Goal: Browse casually: Explore the website without a specific task or goal

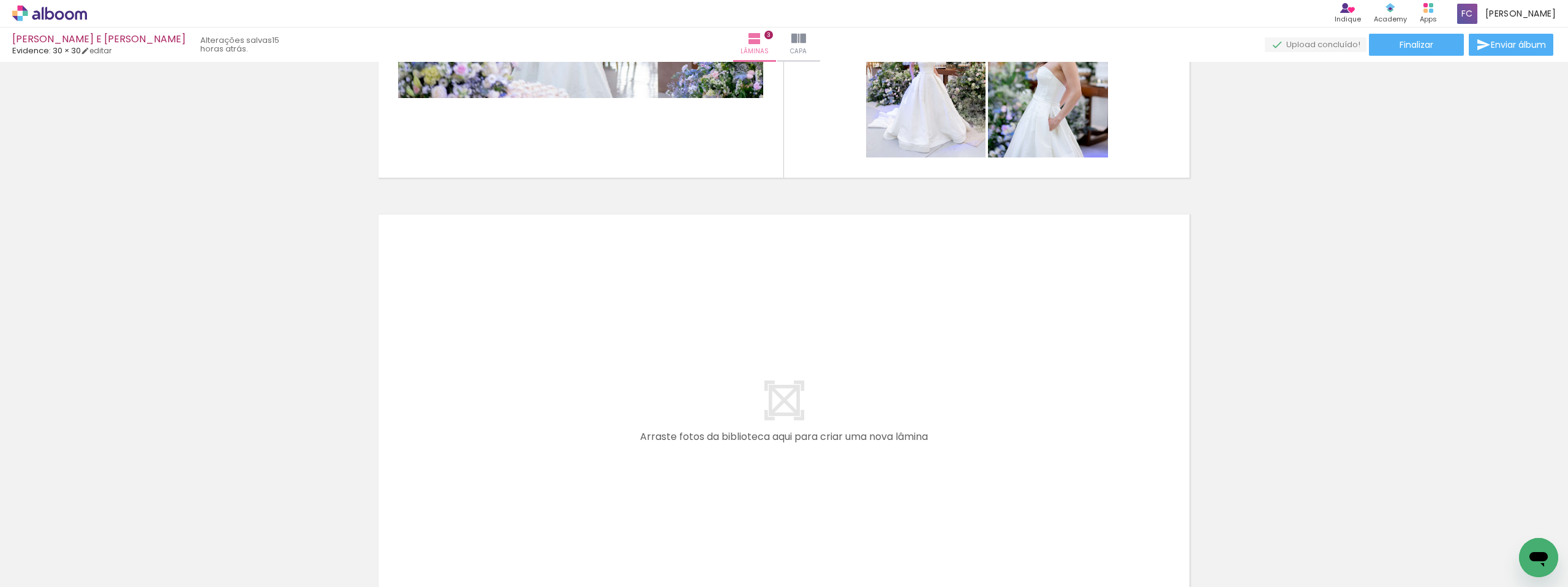
scroll to position [1205, 0]
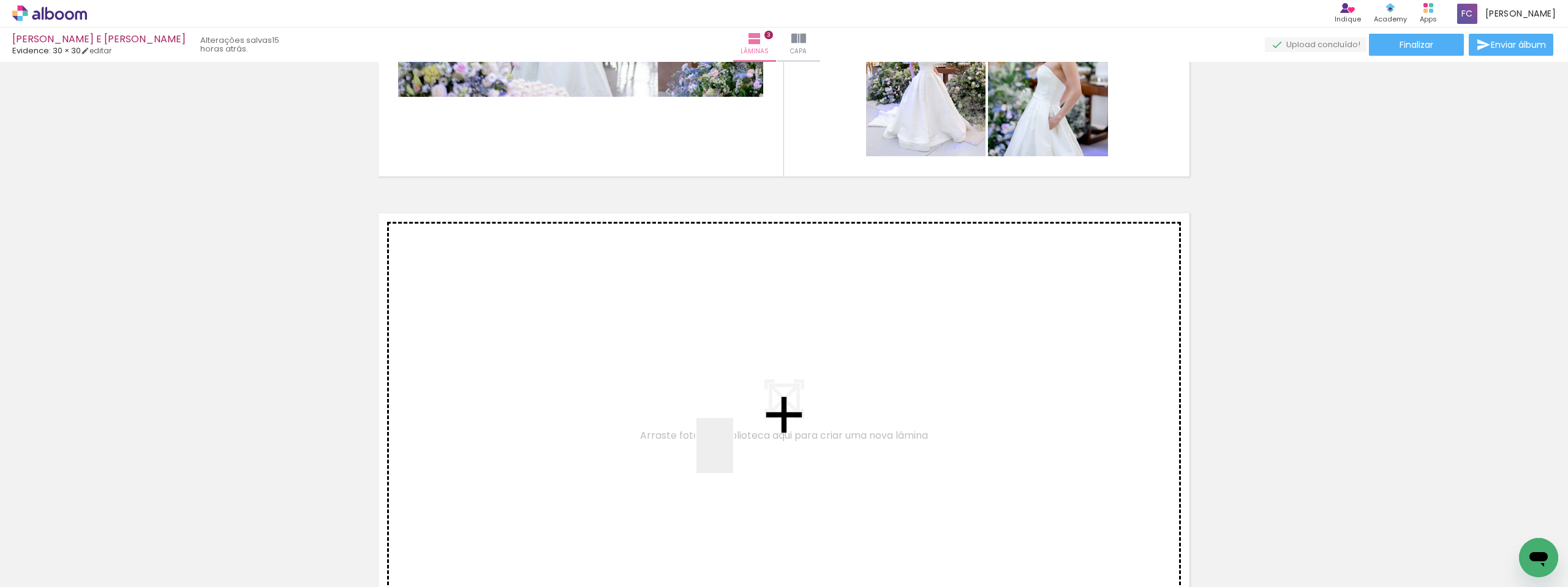
drag, startPoint x: 769, startPoint y: 542, endPoint x: 732, endPoint y: 452, distance: 97.3
click at [732, 452] on quentale-workspace at bounding box center [784, 293] width 1568 height 587
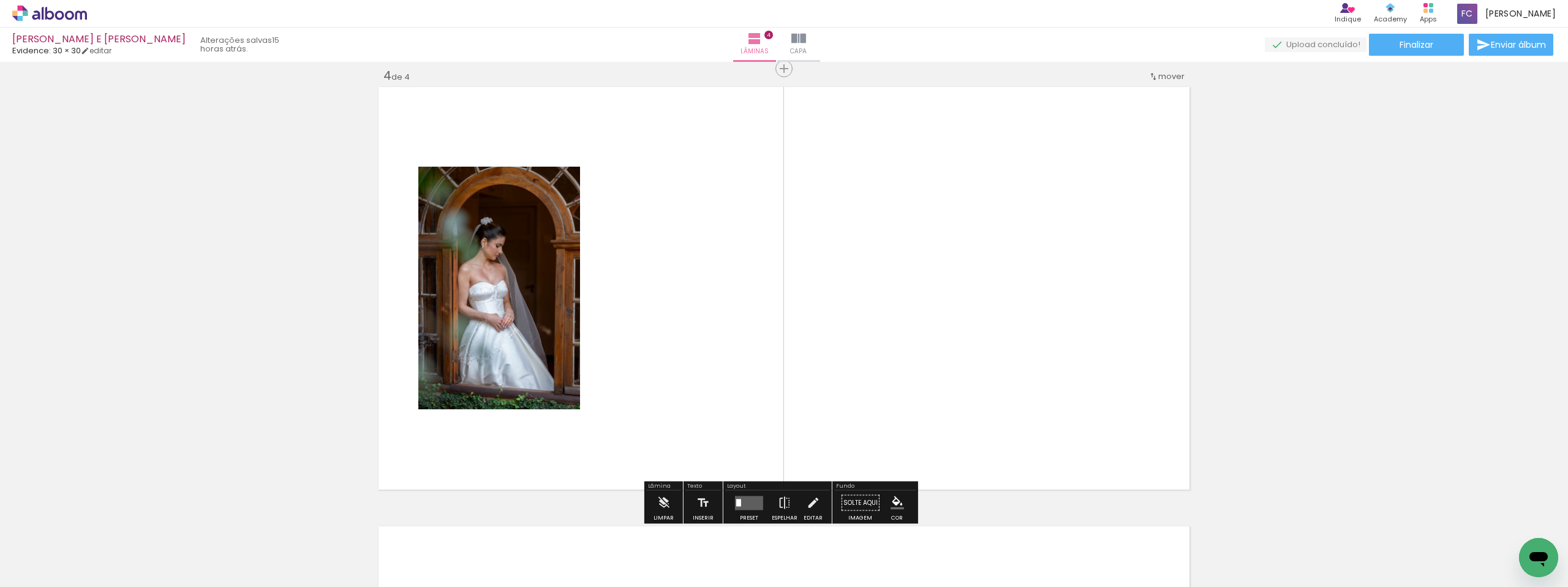
scroll to position [1334, 0]
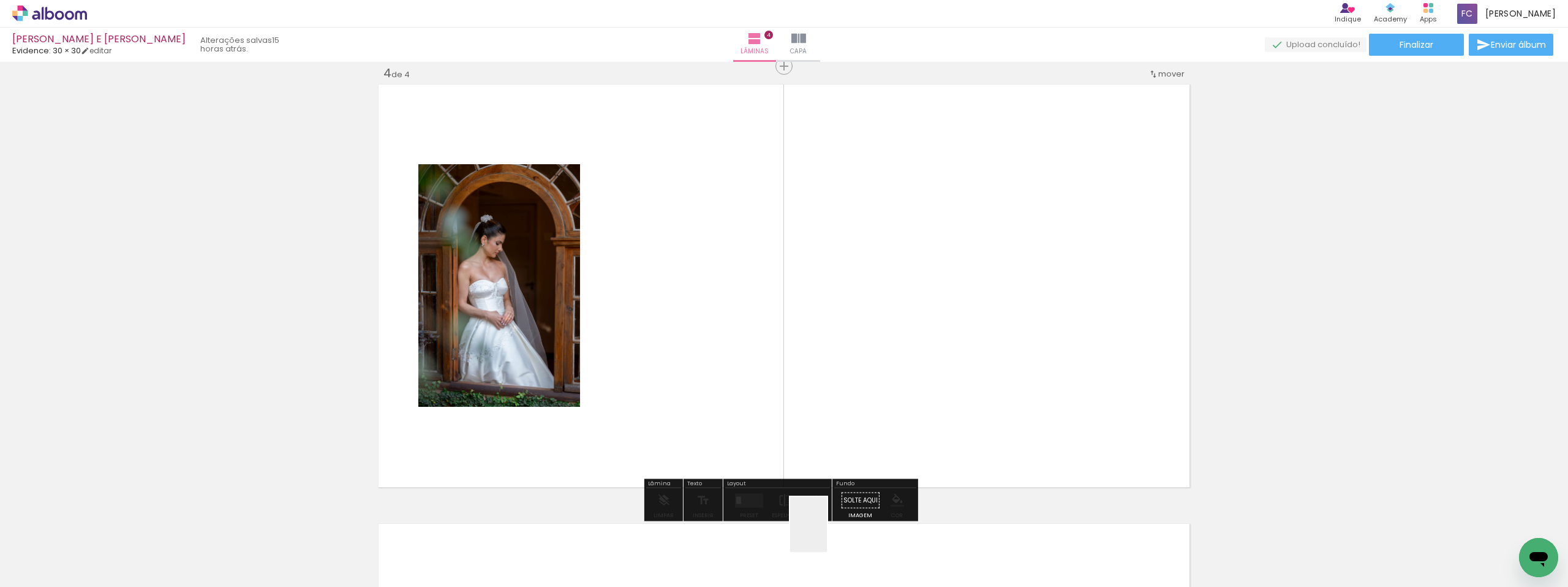
drag, startPoint x: 827, startPoint y: 533, endPoint x: 799, endPoint y: 405, distance: 131.0
click at [799, 406] on quentale-workspace at bounding box center [784, 293] width 1568 height 587
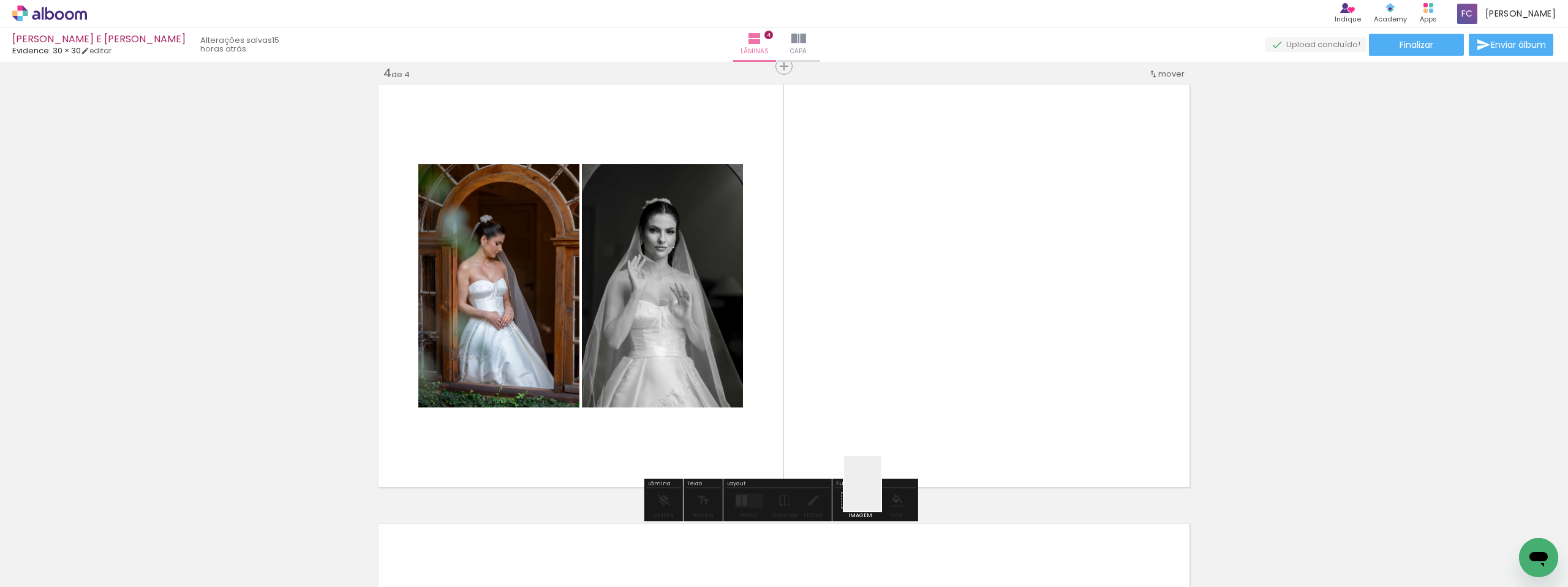
drag, startPoint x: 885, startPoint y: 540, endPoint x: 864, endPoint y: 404, distance: 137.6
click at [859, 383] on quentale-workspace at bounding box center [784, 293] width 1568 height 587
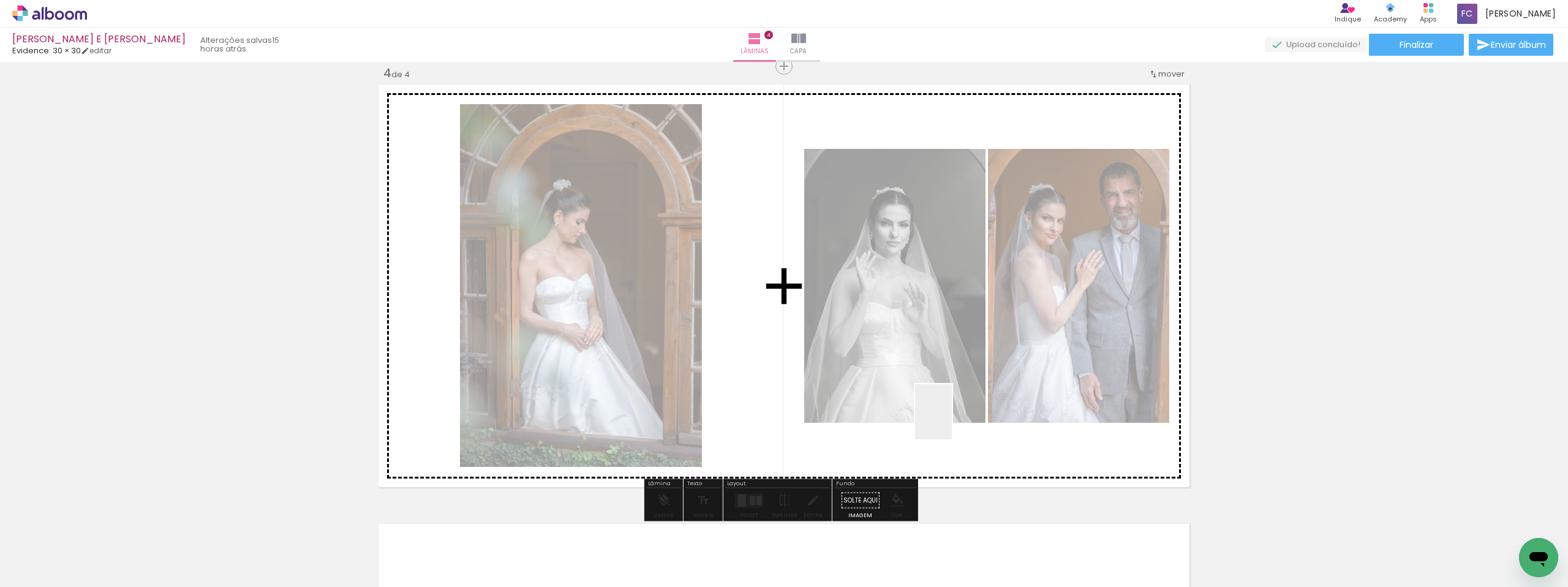
drag, startPoint x: 972, startPoint y: 543, endPoint x: 954, endPoint y: 409, distance: 135.2
click at [953, 404] on quentale-workspace at bounding box center [784, 293] width 1568 height 587
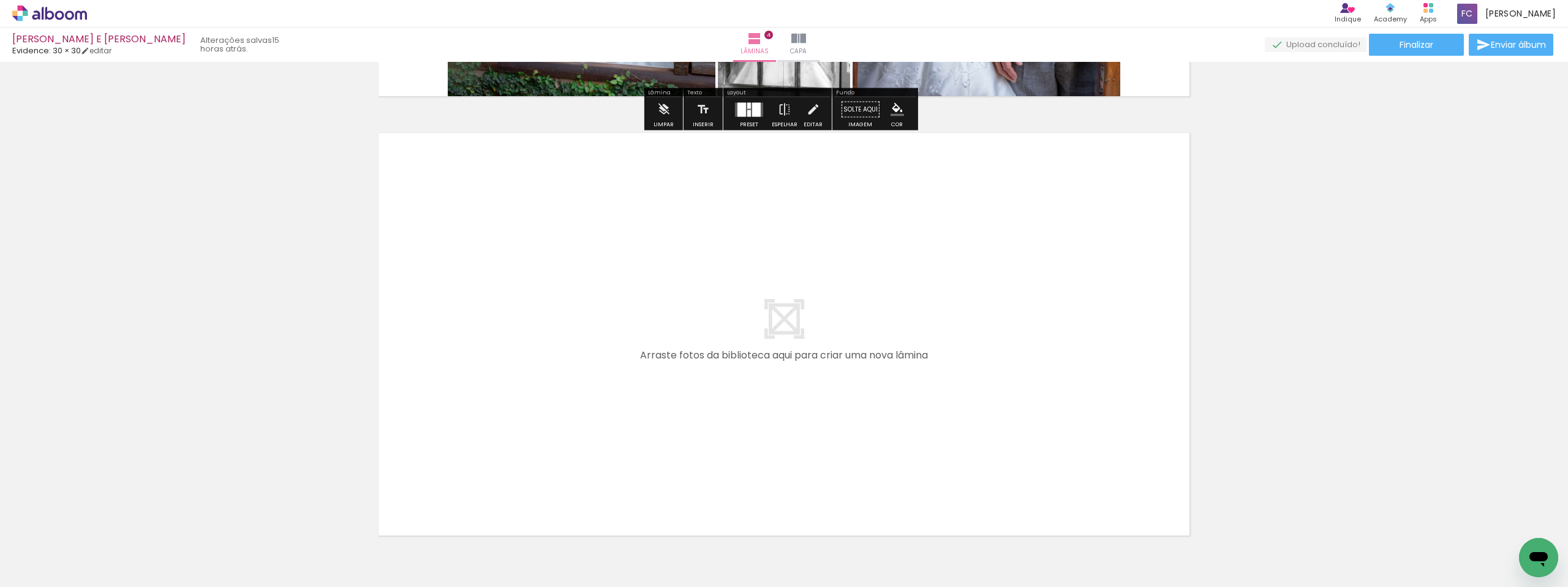
scroll to position [1737, 0]
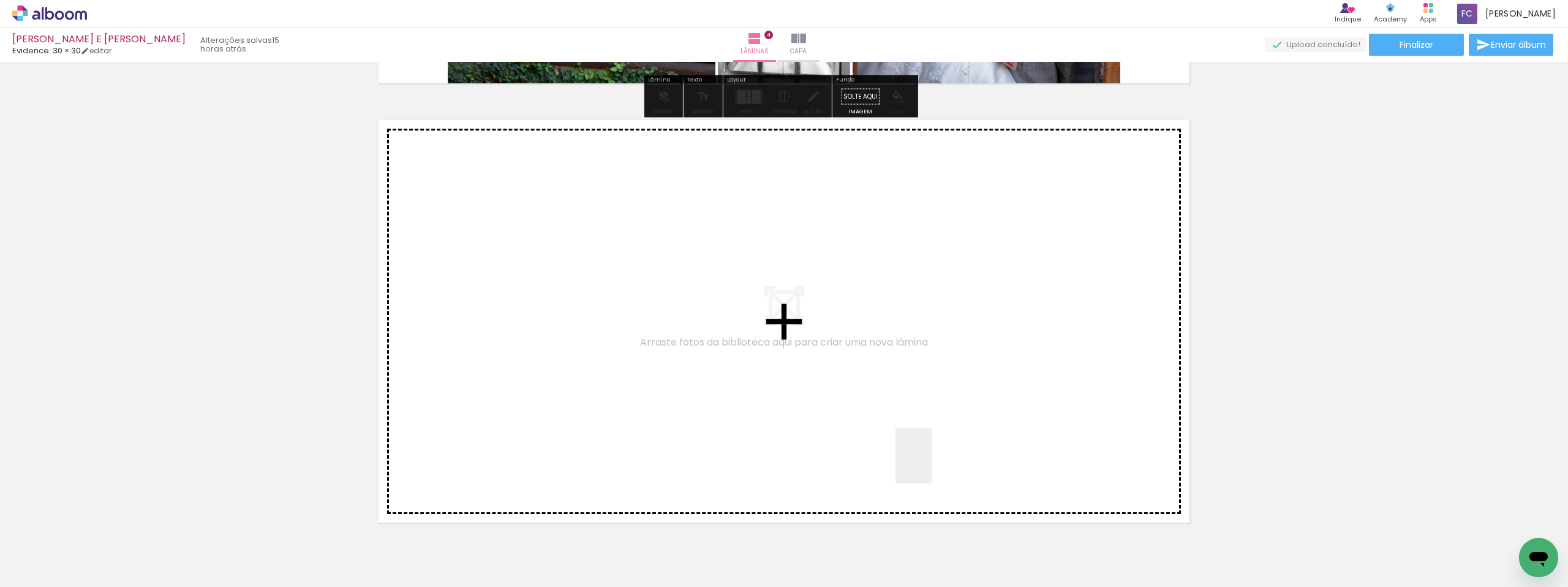
drag, startPoint x: 1013, startPoint y: 519, endPoint x: 911, endPoint y: 452, distance: 122.0
click at [911, 452] on quentale-workspace at bounding box center [784, 293] width 1568 height 587
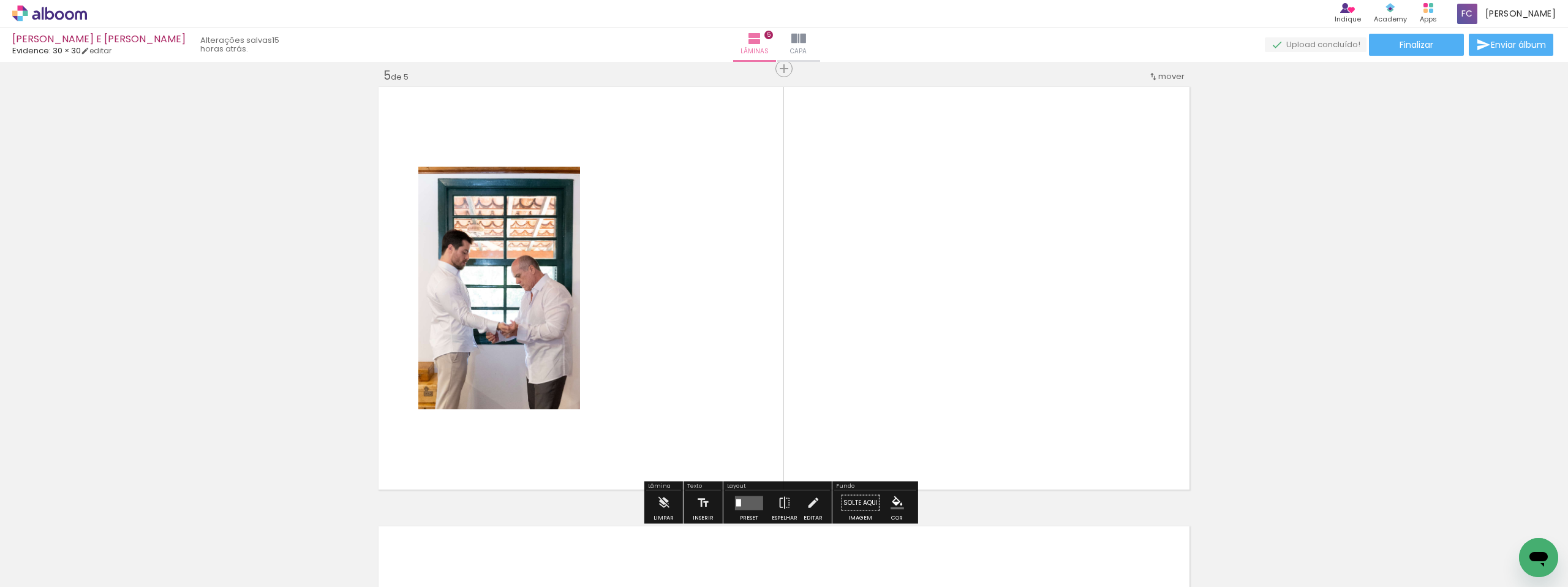
scroll to position [1773, 0]
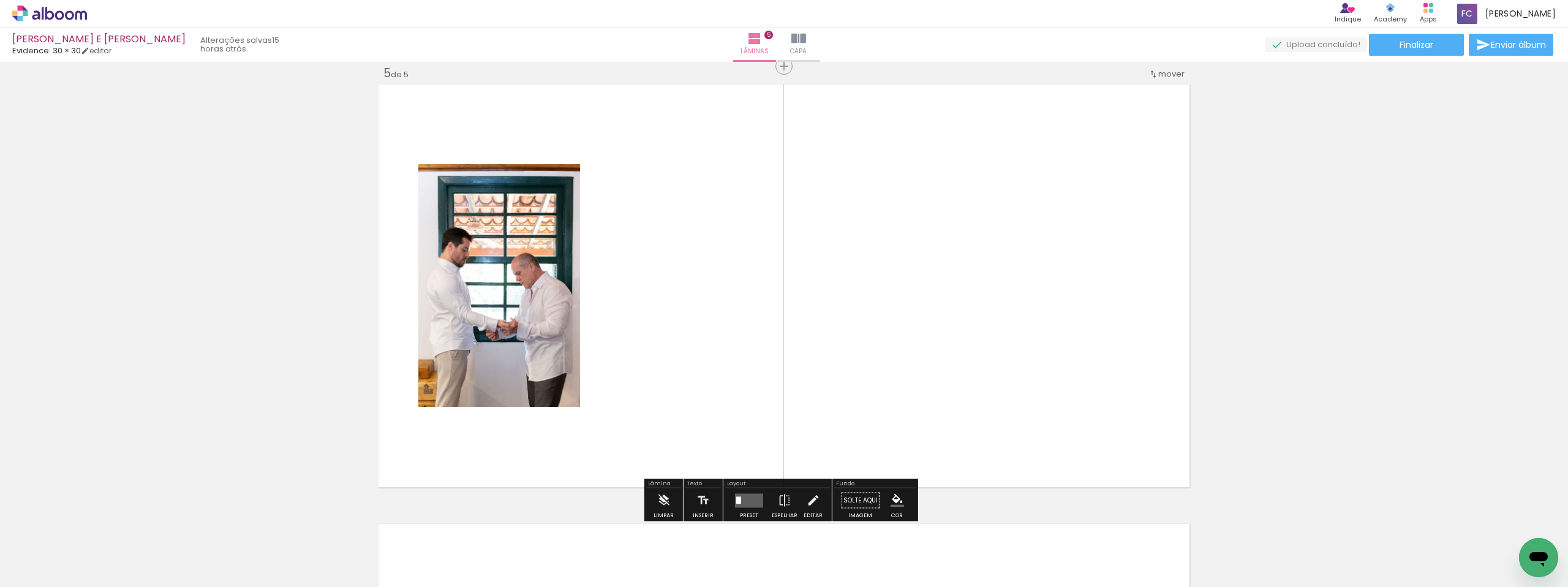
drag, startPoint x: 1071, startPoint y: 504, endPoint x: 972, endPoint y: 413, distance: 134.5
click at [960, 404] on quentale-workspace at bounding box center [784, 293] width 1568 height 587
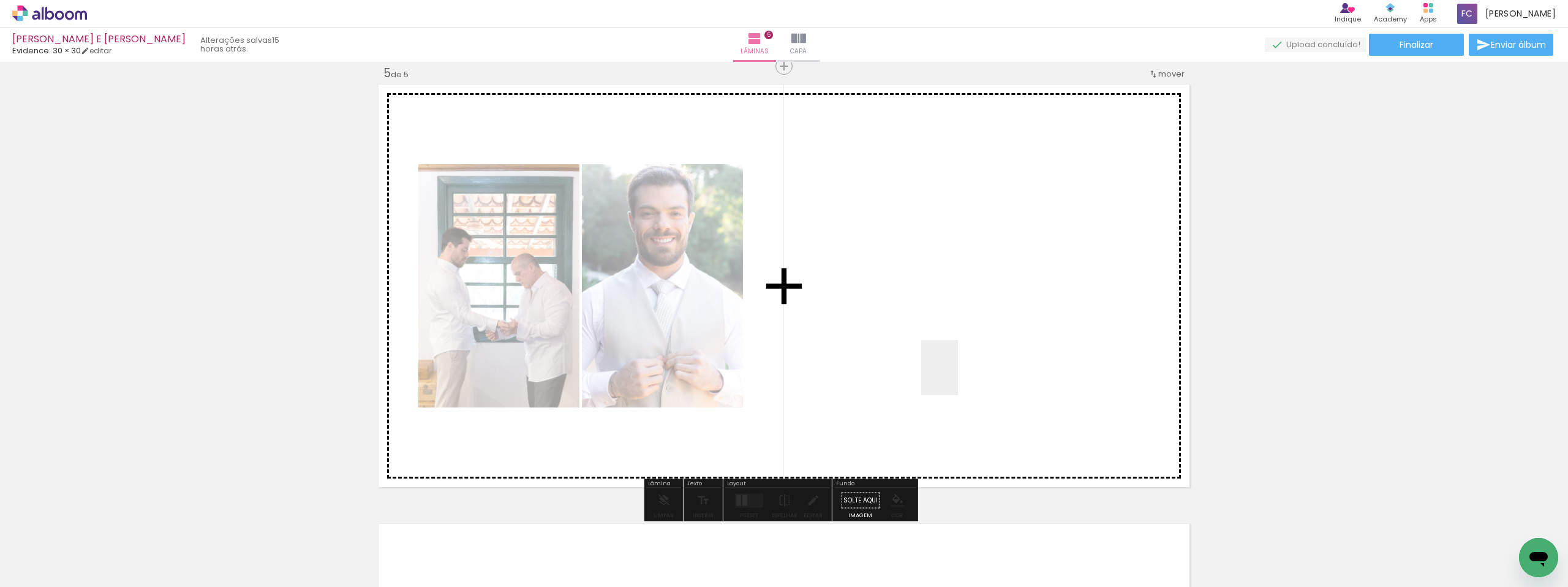
drag, startPoint x: 1163, startPoint y: 532, endPoint x: 954, endPoint y: 373, distance: 262.6
click at [954, 373] on quentale-workspace at bounding box center [784, 293] width 1568 height 587
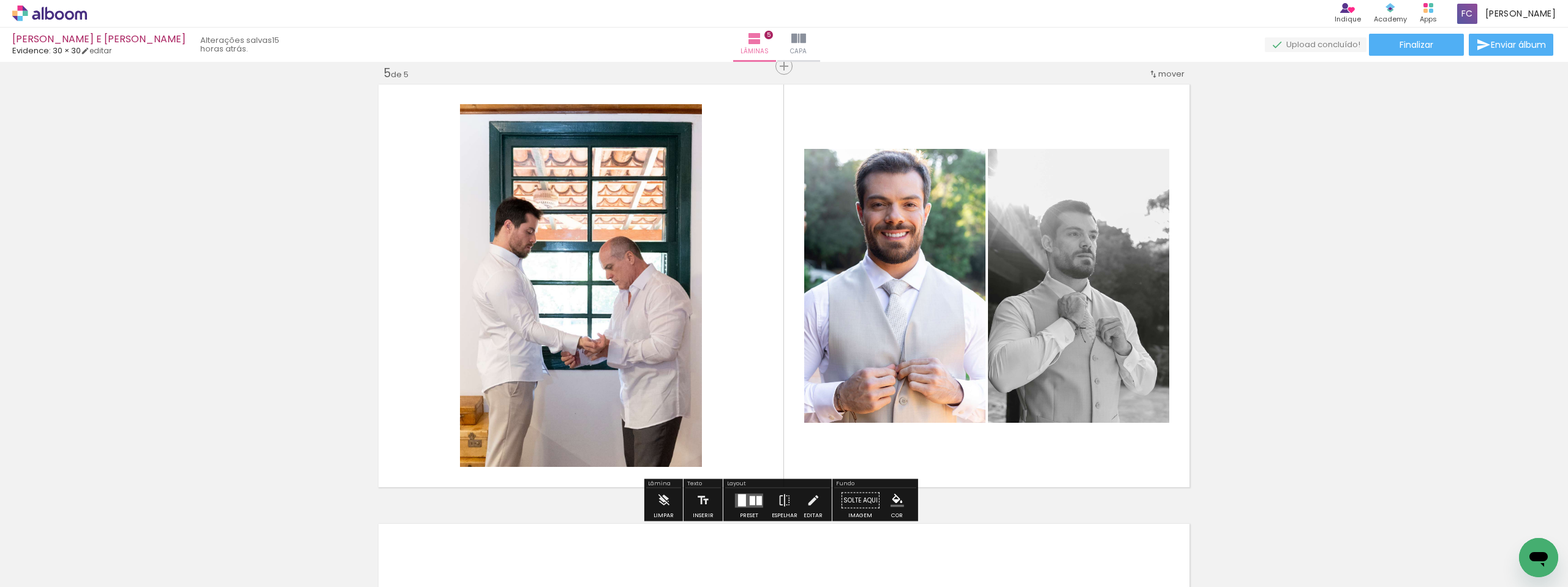
drag, startPoint x: 1221, startPoint y: 536, endPoint x: 957, endPoint y: 370, distance: 311.9
click at [957, 370] on quentale-workspace at bounding box center [784, 293] width 1568 height 587
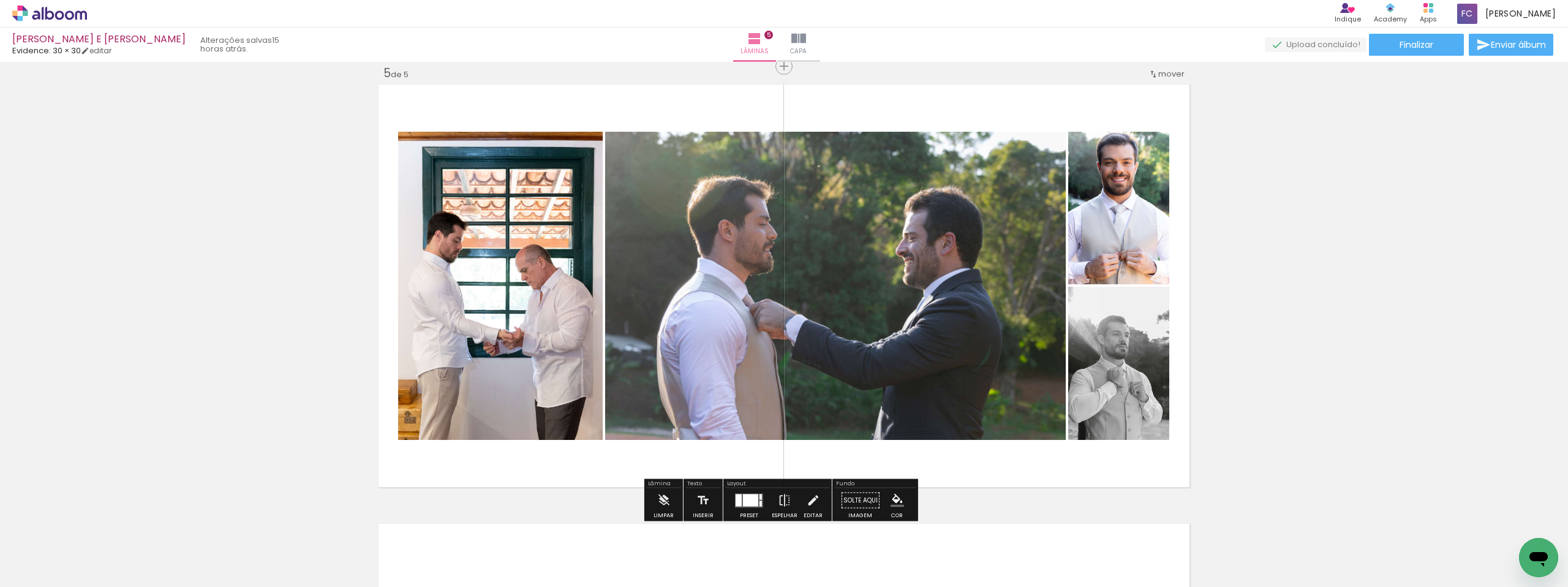
drag, startPoint x: 1292, startPoint y: 544, endPoint x: 962, endPoint y: 375, distance: 370.8
click at [957, 374] on quentale-workspace at bounding box center [784, 293] width 1568 height 587
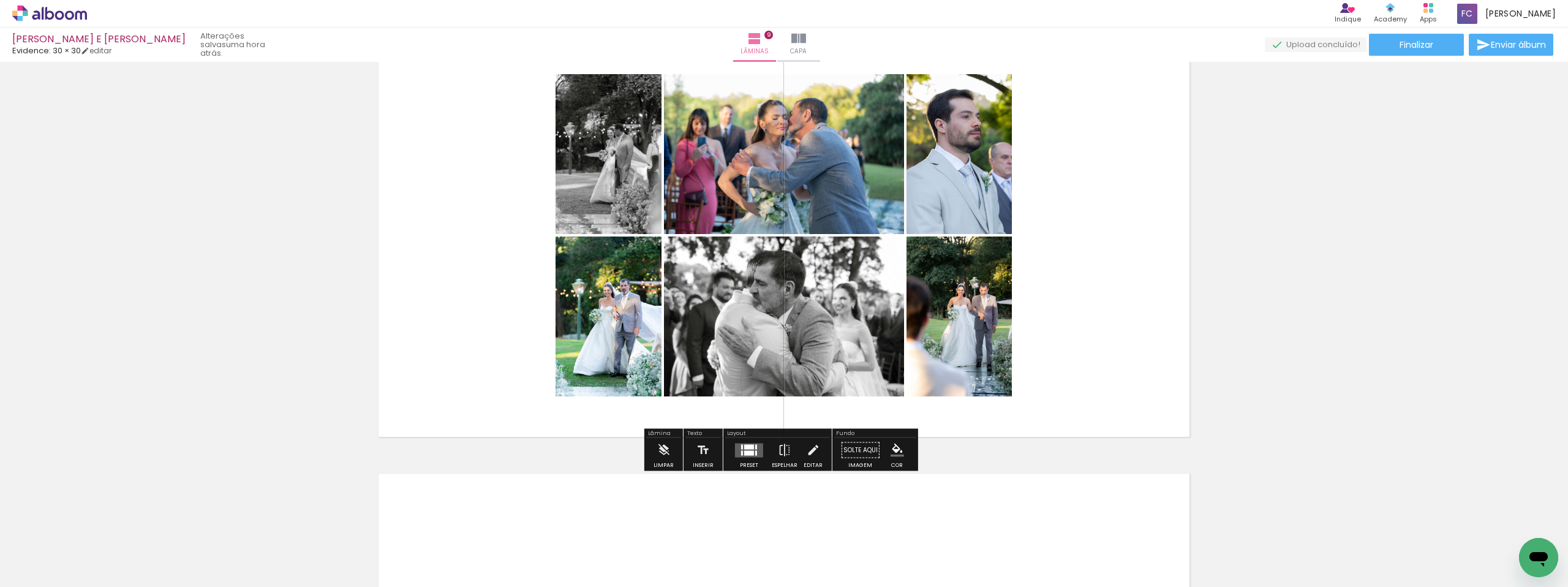
scroll to position [0, 2587]
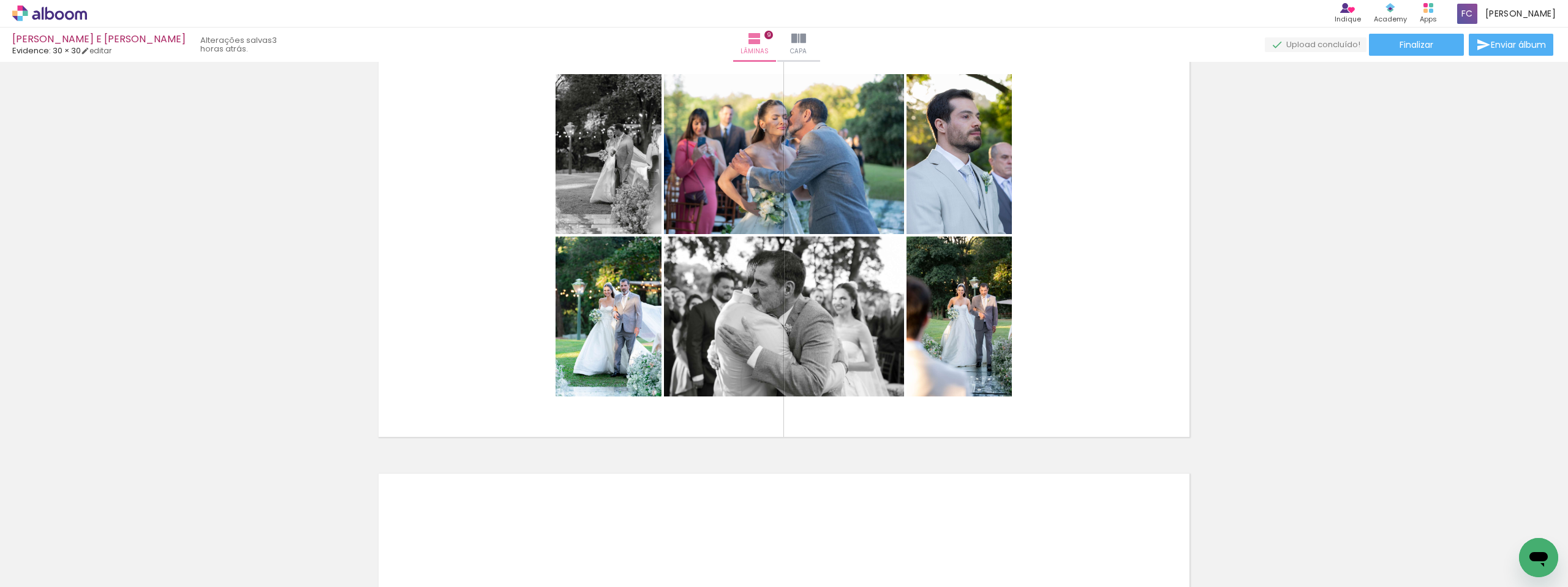
scroll to position [0, 2587]
